Goal: Information Seeking & Learning: Learn about a topic

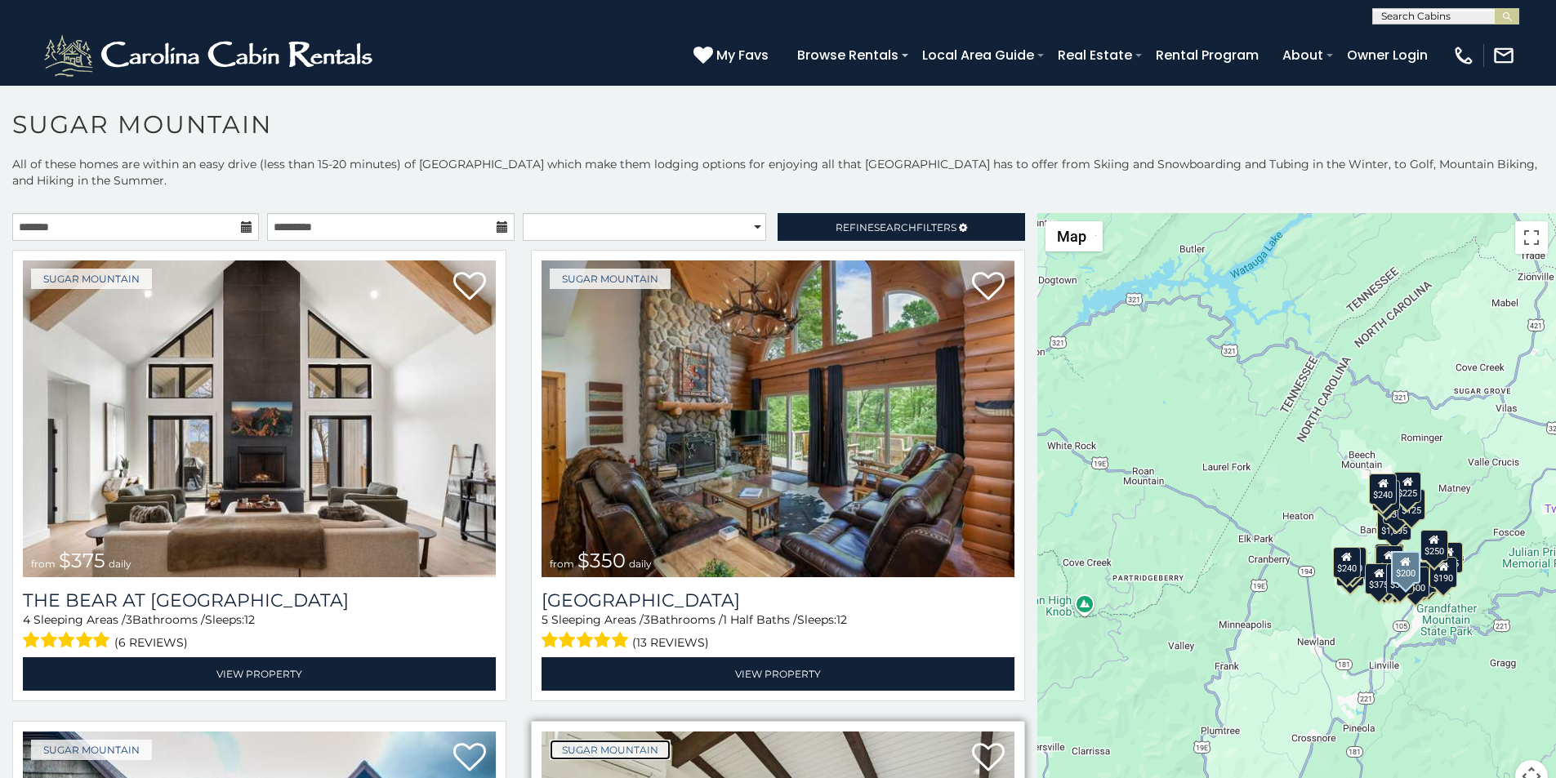
click at [565, 740] on link "Sugar Mountain" at bounding box center [610, 750] width 121 height 20
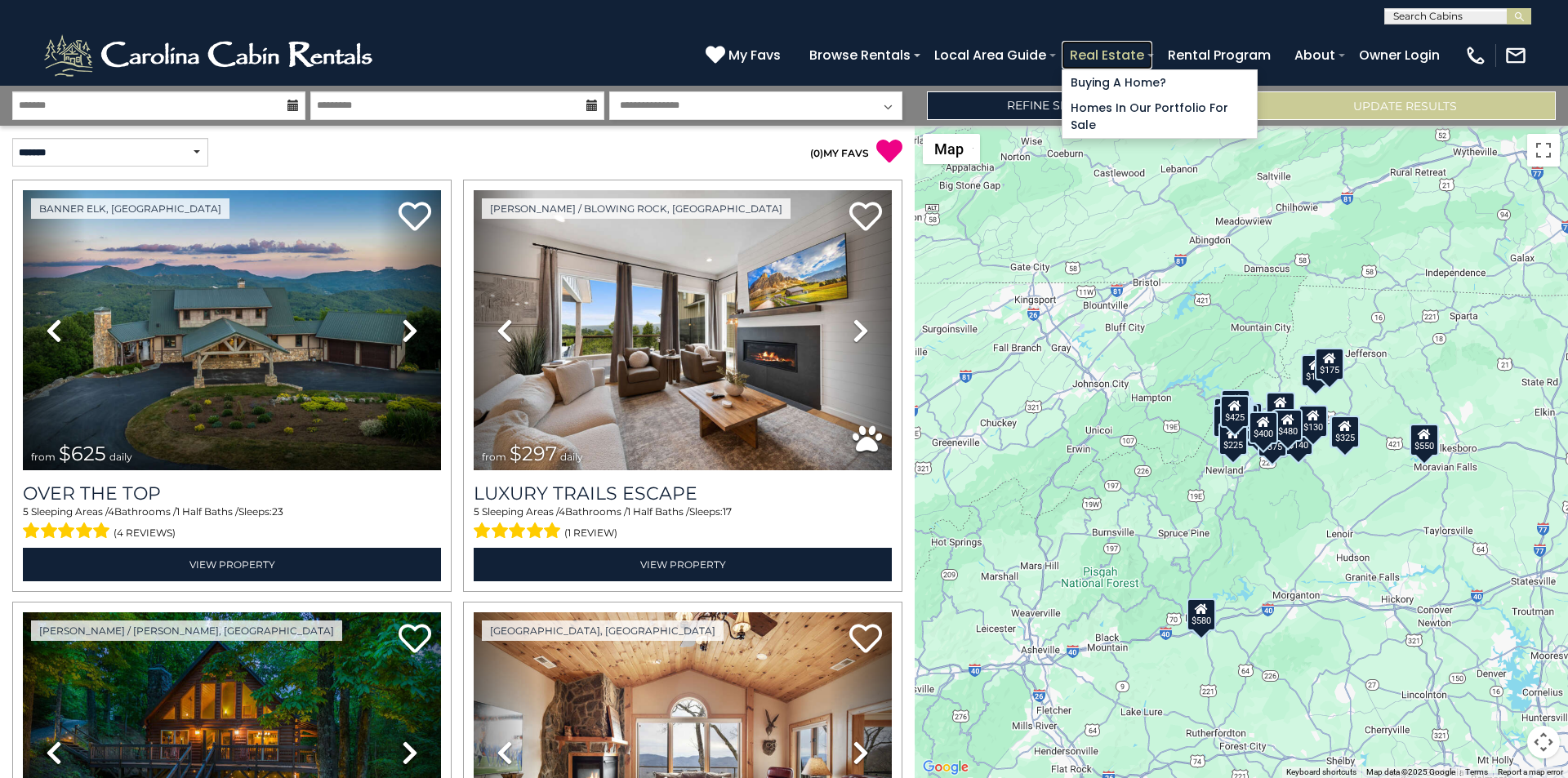
click at [1152, 48] on link "Real Estate" at bounding box center [1107, 55] width 91 height 29
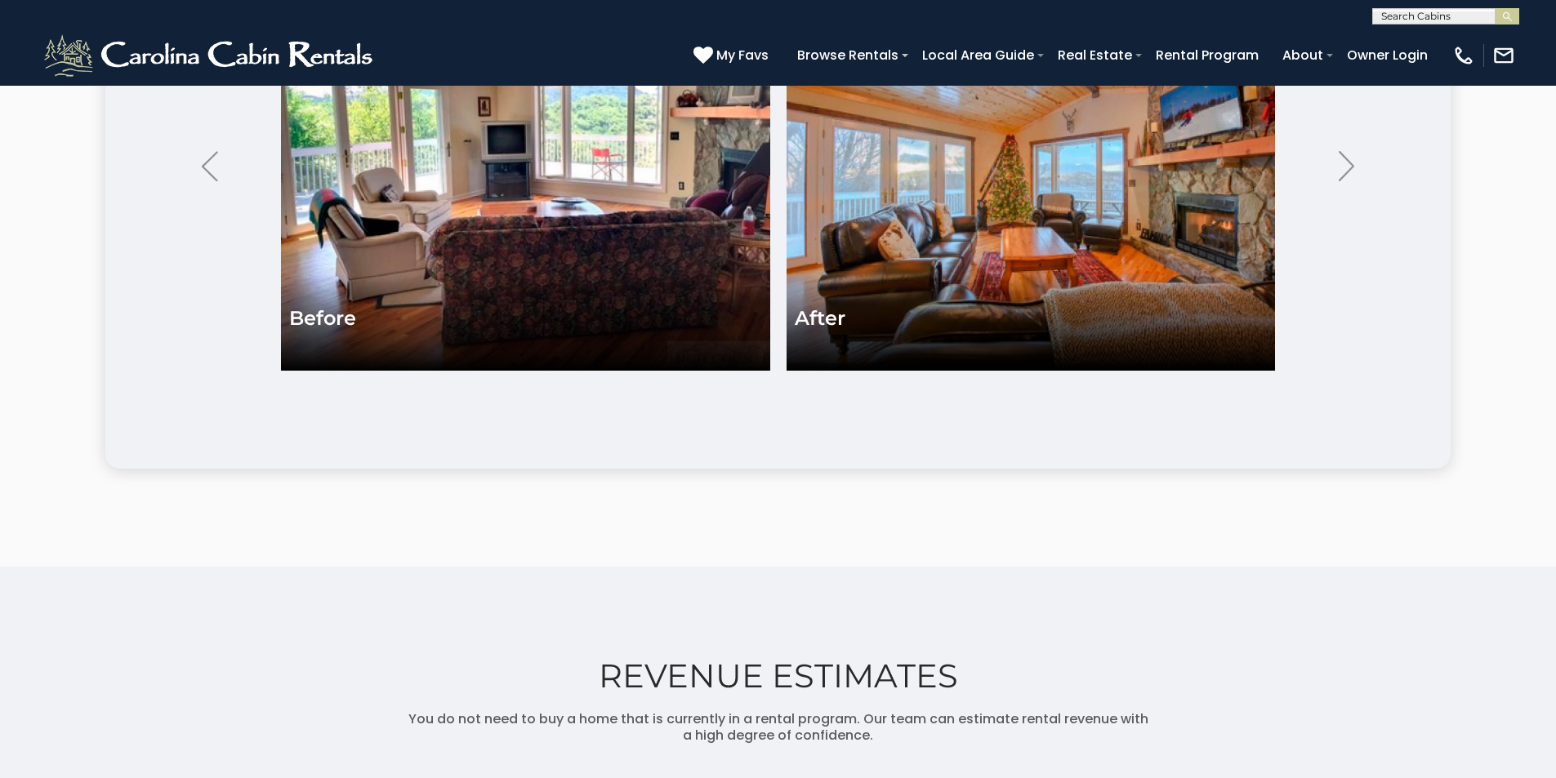
scroll to position [3742, 0]
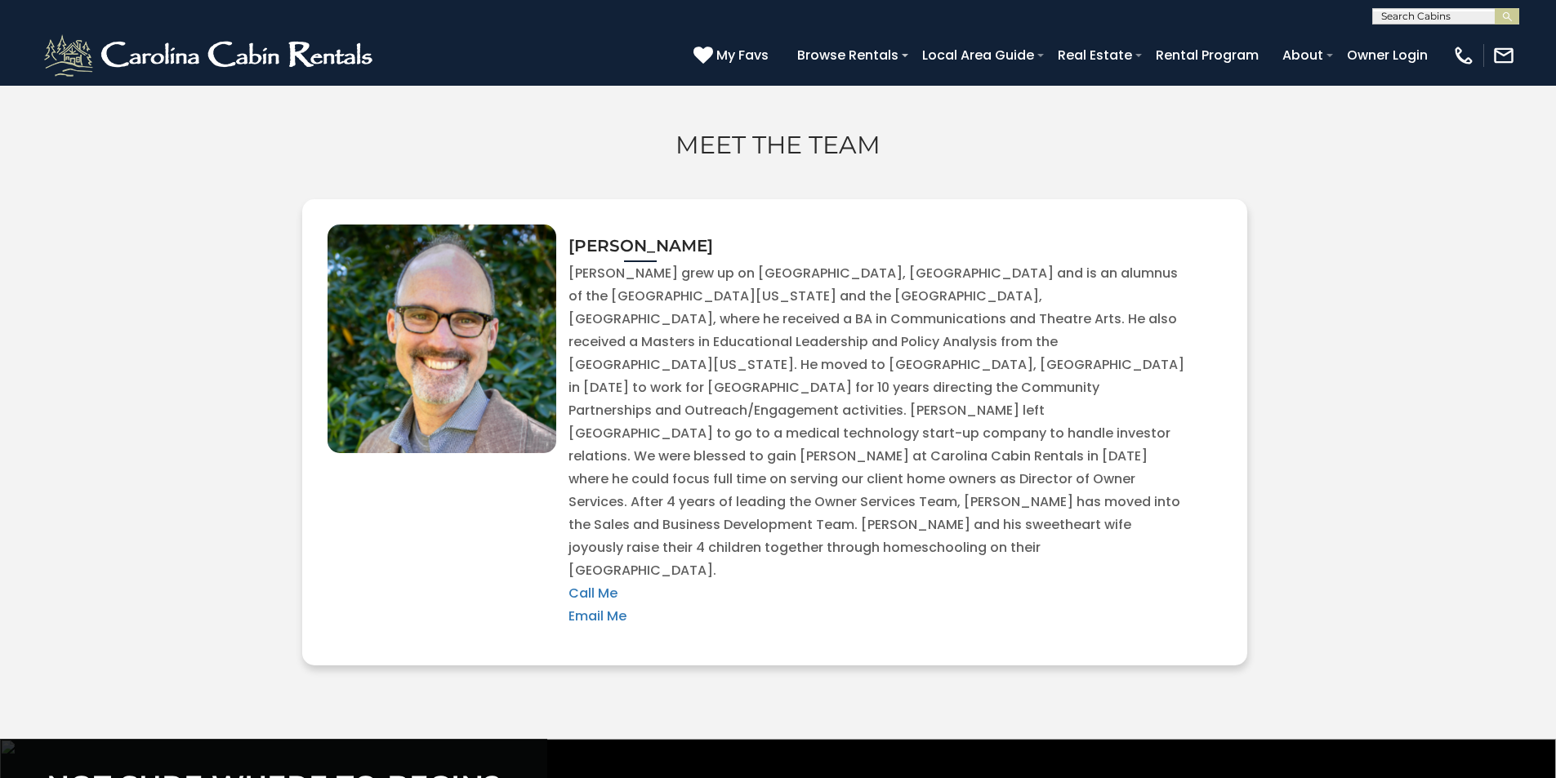
scroll to position [5512, 0]
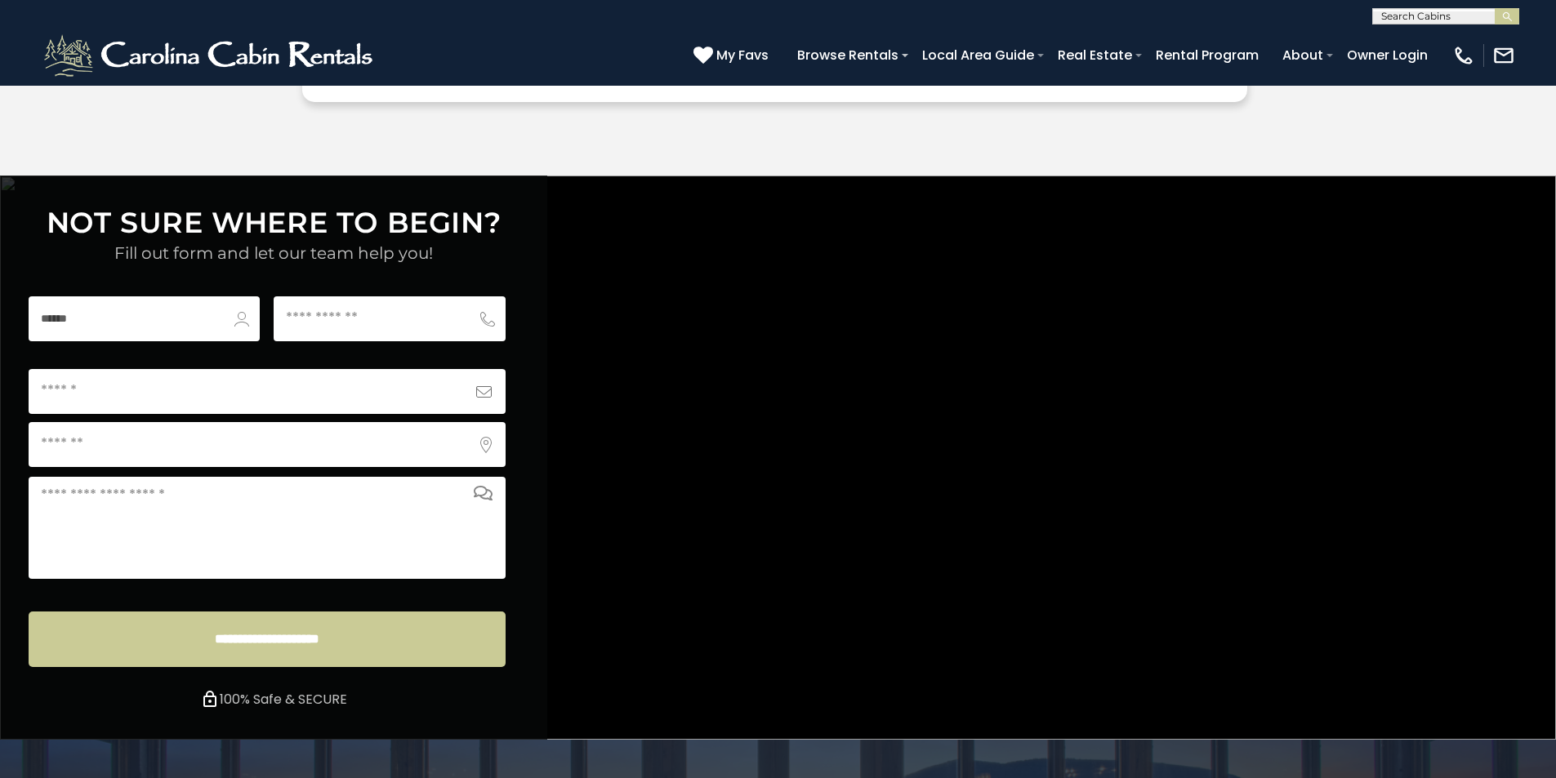
scroll to position [6081, 0]
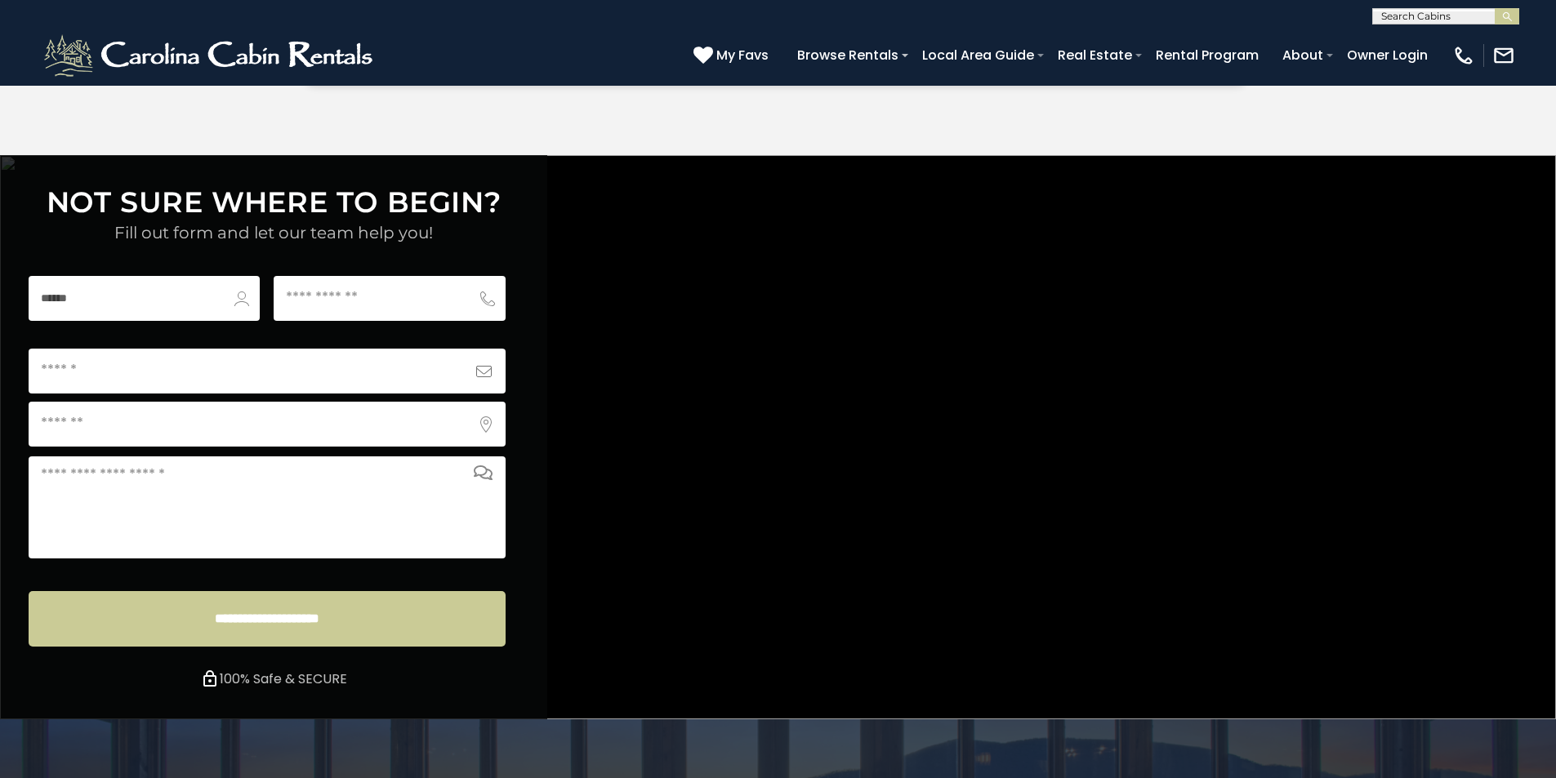
type input "******"
